Goal: Check status: Check status

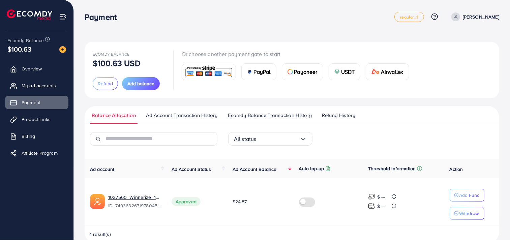
click at [245, 174] on th "Ad Account Balance" at bounding box center [260, 168] width 66 height 19
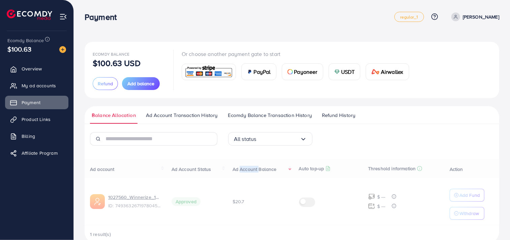
click at [245, 174] on div "Ad account Ad Account Status Ad Account Balance Auto top-up Threshold informati…" at bounding box center [292, 201] width 414 height 84
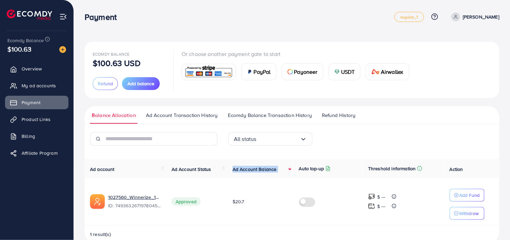
click at [245, 174] on th "Ad Account Balance" at bounding box center [260, 168] width 66 height 19
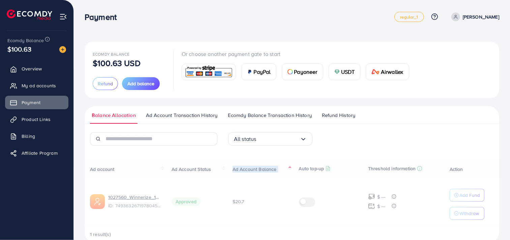
click at [245, 174] on div "Ad account Ad Account Status Ad Account Balance Auto top-up Threshold informati…" at bounding box center [292, 201] width 414 height 84
click at [245, 174] on th "Ad Account Balance" at bounding box center [260, 168] width 66 height 19
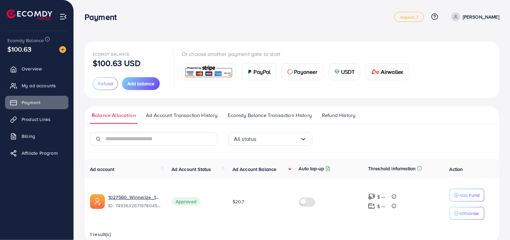
click at [264, 215] on td "$20.7" at bounding box center [260, 202] width 66 height 48
